Goal: Communication & Community: Answer question/provide support

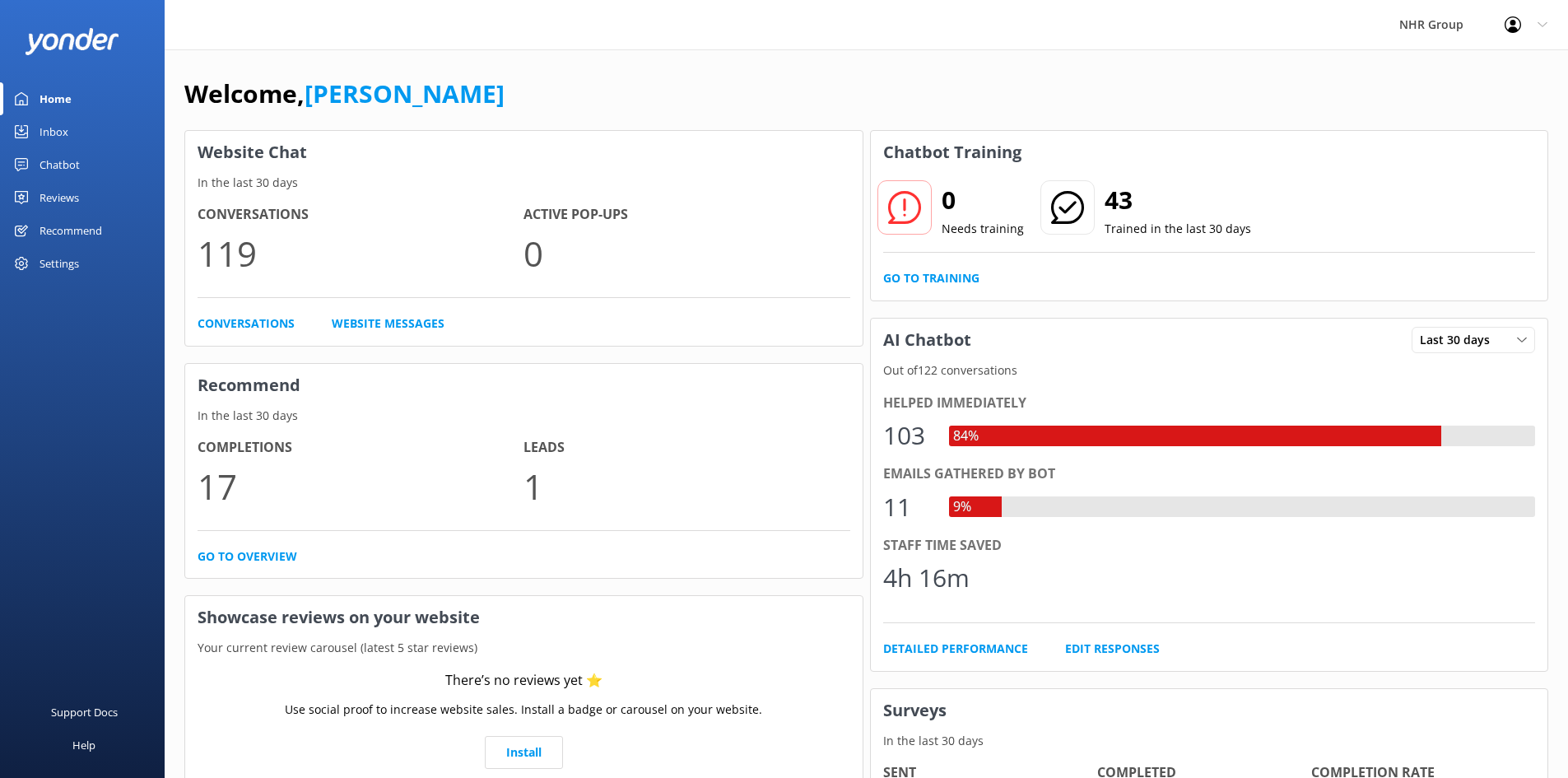
click at [59, 135] on div "Inbox" at bounding box center [54, 132] width 29 height 33
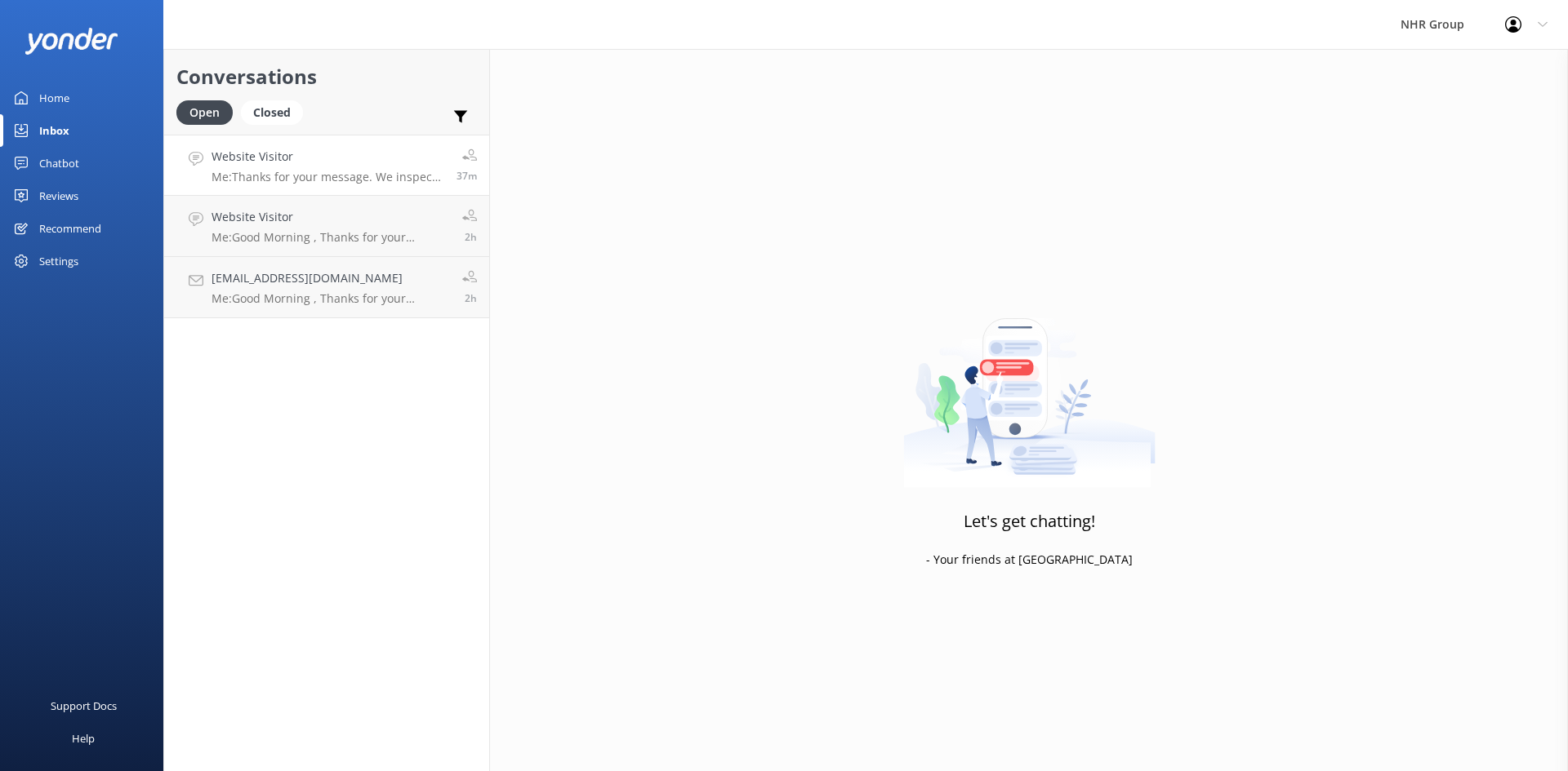
click at [256, 170] on p "Me: Thanks for your message. We inspect the vehicle on return and if the fuel i…" at bounding box center [328, 176] width 232 height 15
